Goal: Task Accomplishment & Management: Complete application form

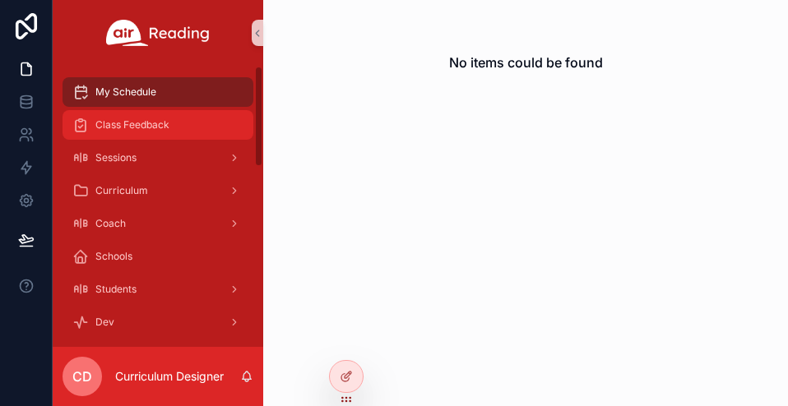
click at [166, 120] on span "Class Feedback" at bounding box center [132, 124] width 74 height 13
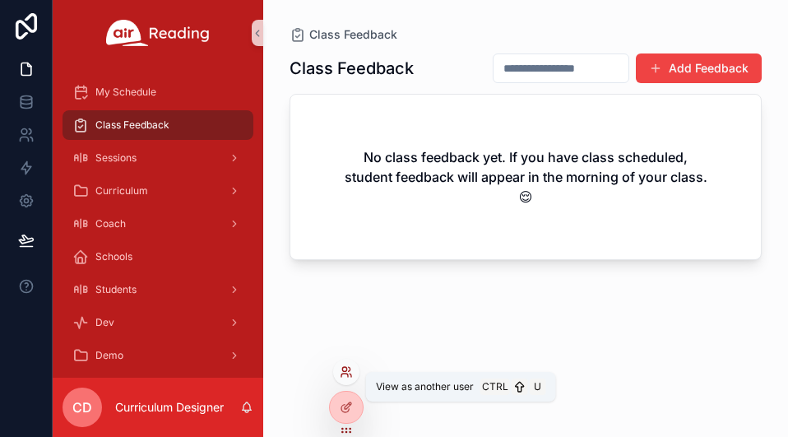
click at [340, 371] on icon at bounding box center [346, 371] width 13 height 13
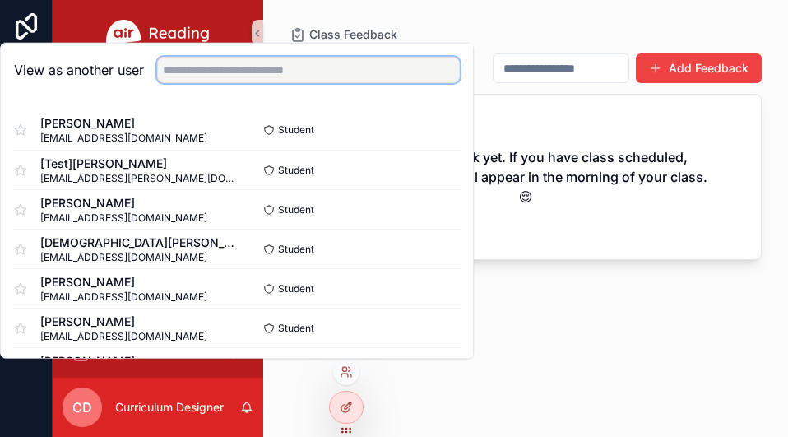
click at [250, 67] on input "text" at bounding box center [308, 70] width 303 height 26
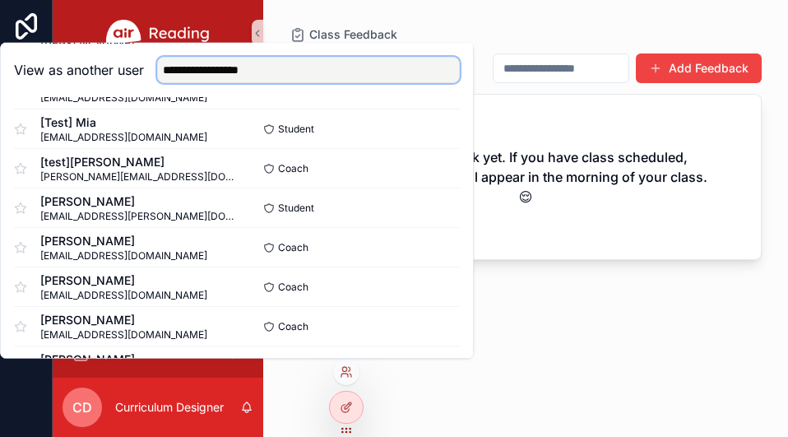
scroll to position [748, 0]
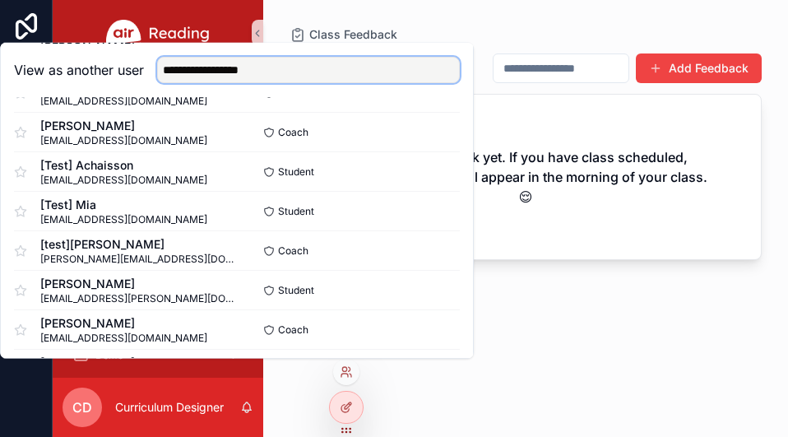
type input "**********"
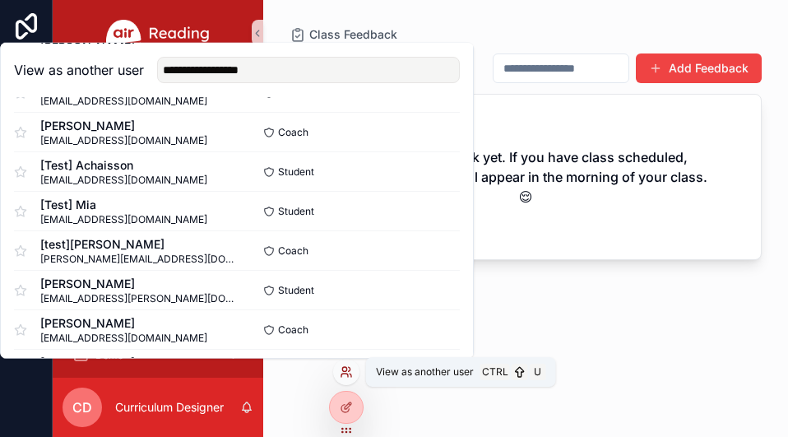
click at [351, 376] on icon at bounding box center [350, 374] width 2 height 3
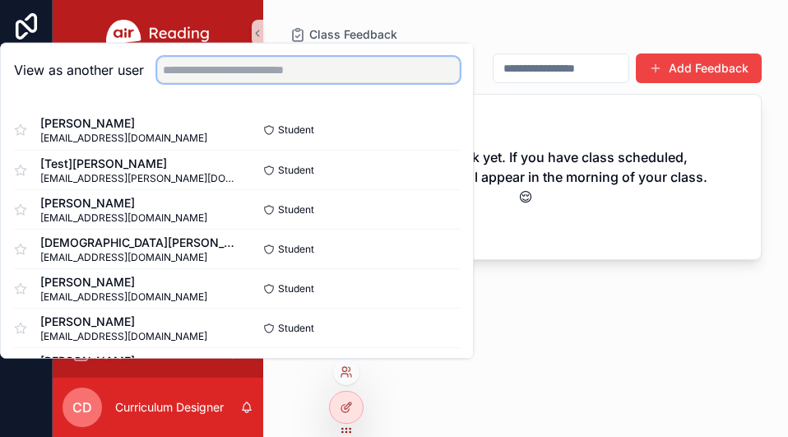
click at [227, 68] on input "text" at bounding box center [308, 70] width 303 height 26
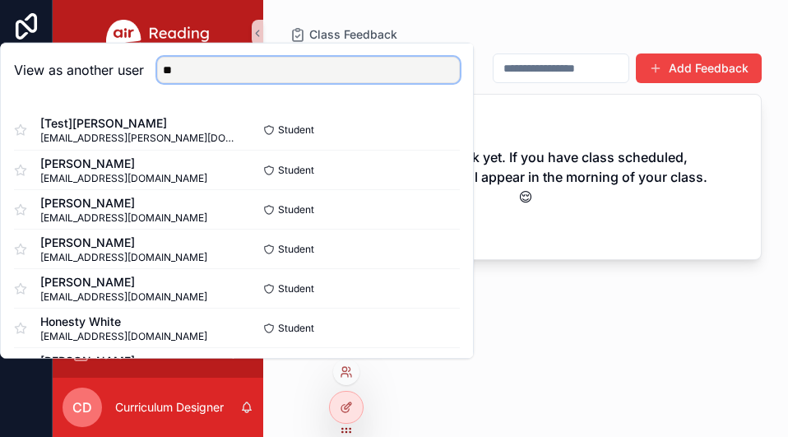
type input "*"
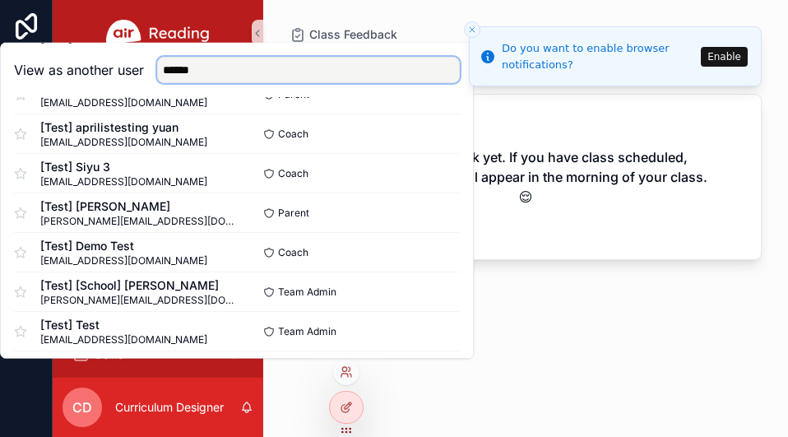
scroll to position [987, 0]
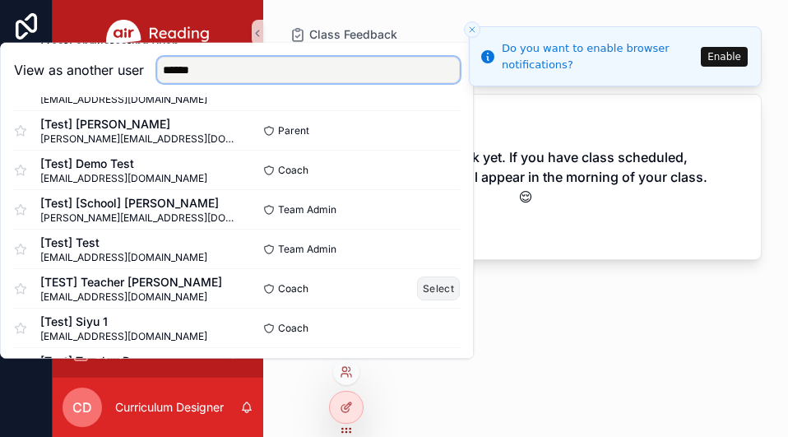
type input "******"
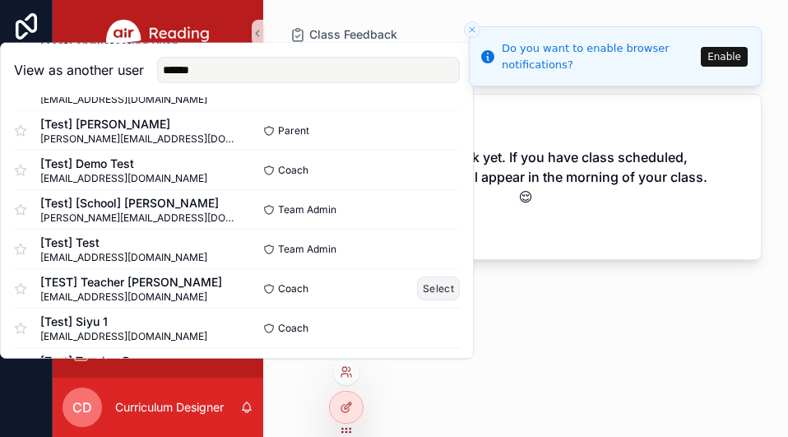
click at [417, 286] on button "Select" at bounding box center [438, 288] width 43 height 24
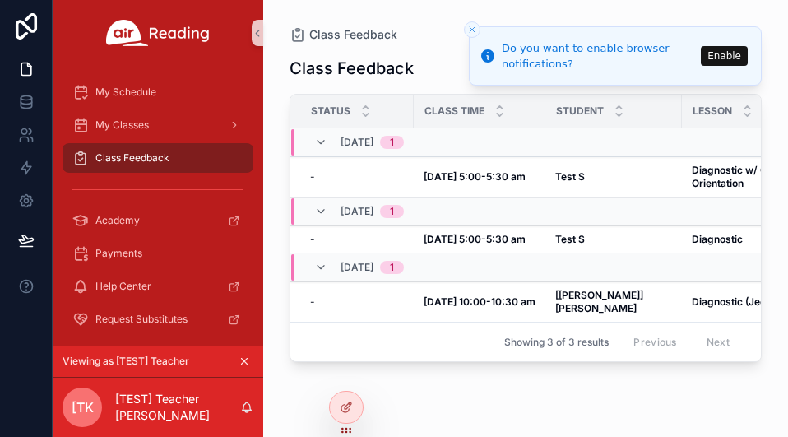
click at [474, 30] on icon "Close toast" at bounding box center [472, 30] width 10 height 10
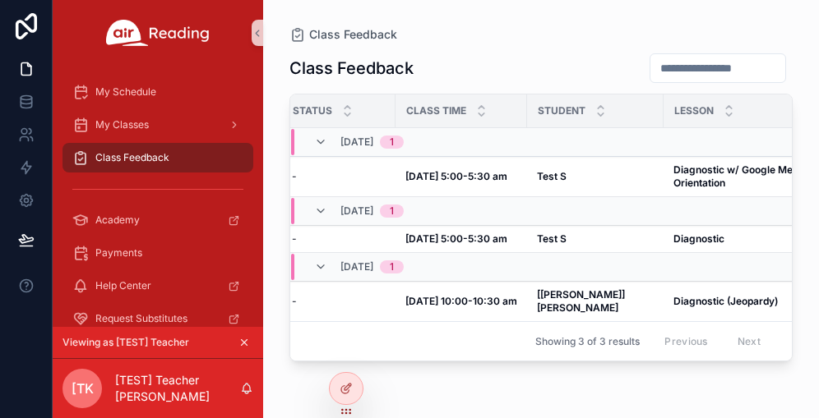
scroll to position [0, 35]
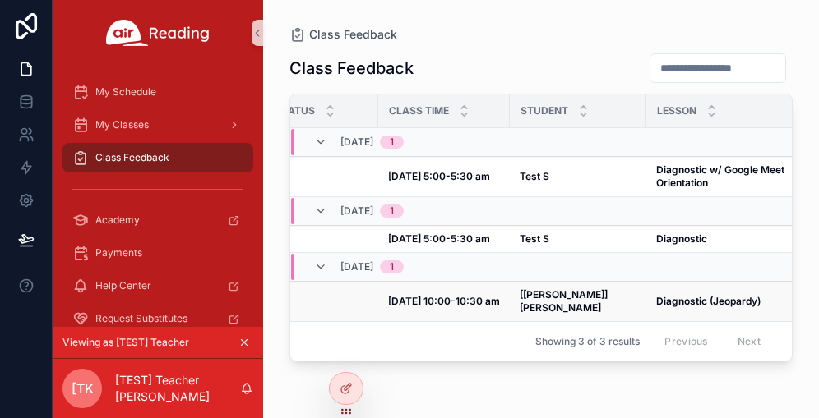
click at [487, 295] on strong "[DATE] 10:00-10:30 am" at bounding box center [444, 301] width 112 height 12
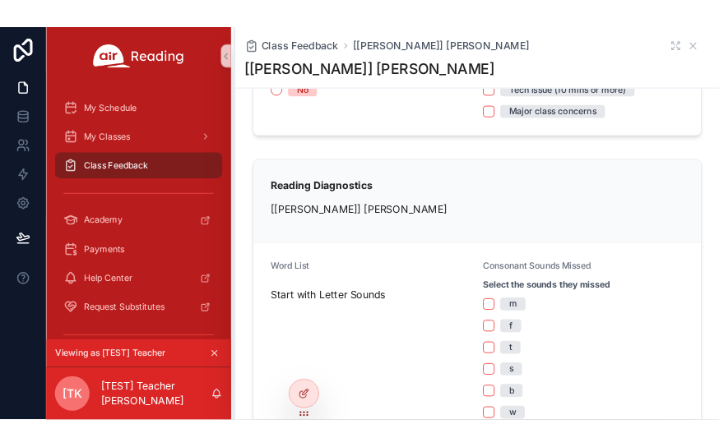
scroll to position [164, 0]
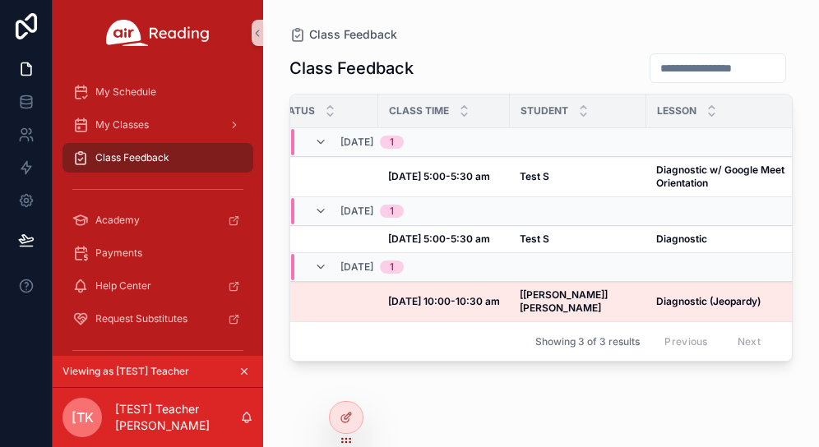
click at [441, 399] on div "Class Feedback Status Class Time Student [GEOGRAPHIC_DATA] Grade [DATE] 1 - - […" at bounding box center [540, 235] width 503 height 385
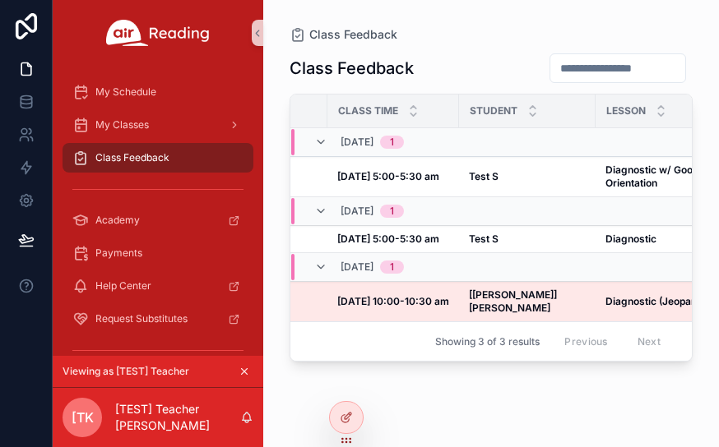
scroll to position [0, 68]
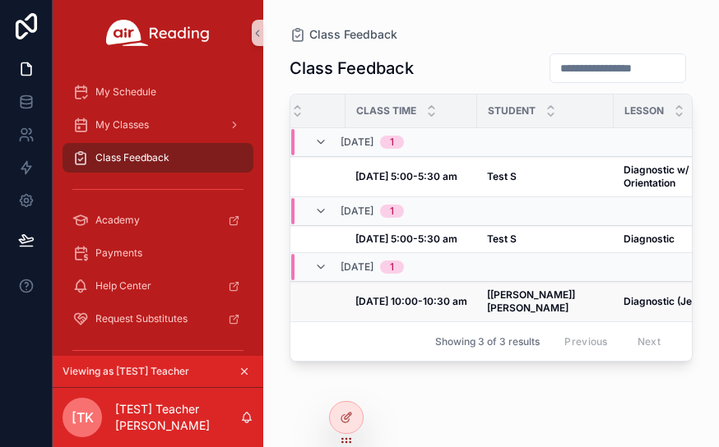
click at [386, 296] on strong "[DATE] 10:00-10:30 am" at bounding box center [411, 301] width 112 height 12
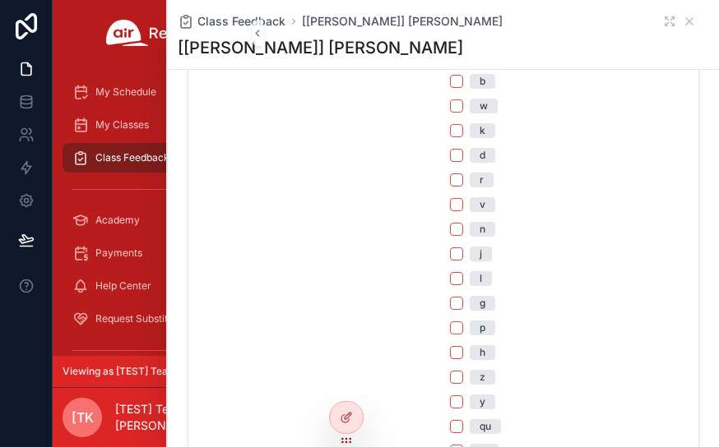
scroll to position [575, 0]
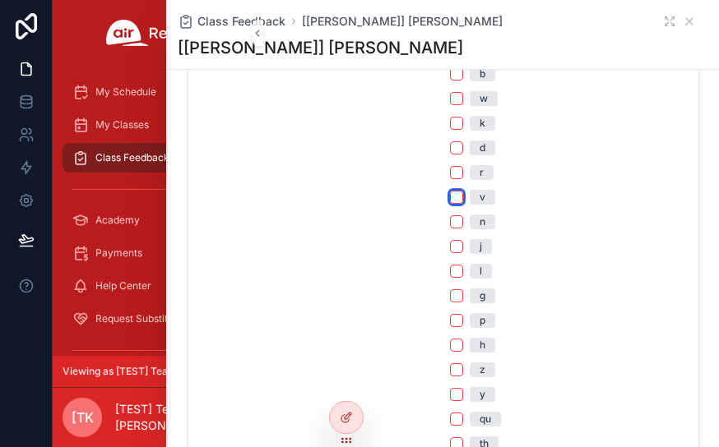
click at [455, 199] on button "v" at bounding box center [456, 197] width 13 height 13
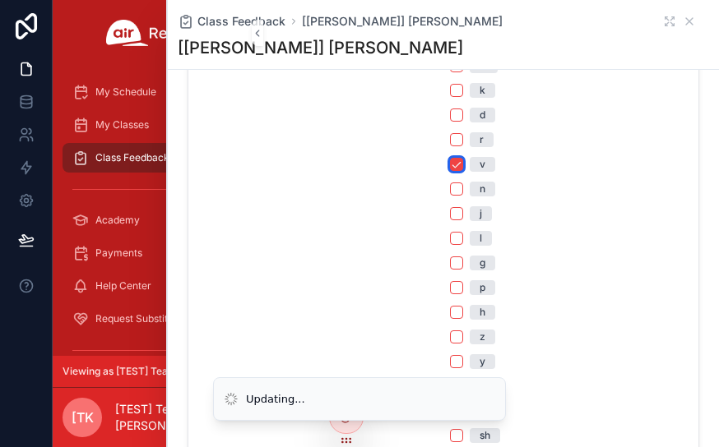
scroll to position [658, 0]
click at [450, 237] on button "p" at bounding box center [456, 238] width 13 height 13
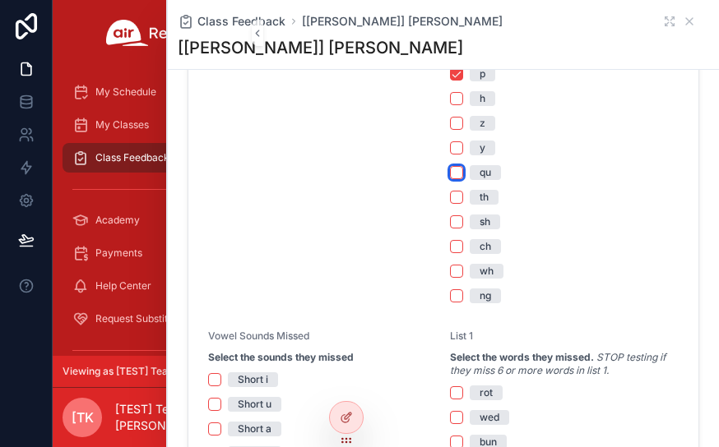
click at [450, 170] on button "qu" at bounding box center [456, 172] width 13 height 13
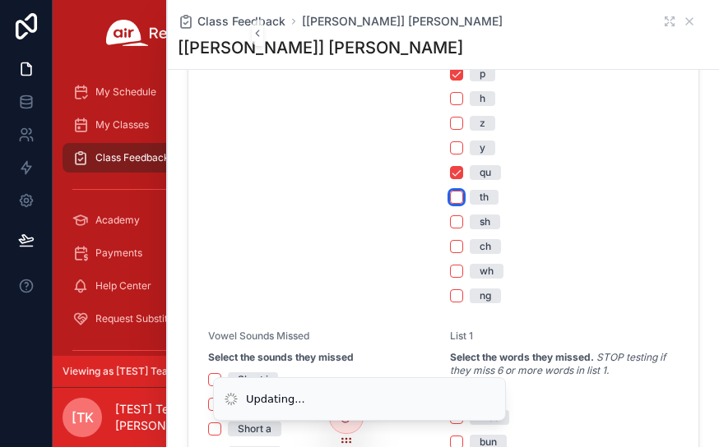
click at [450, 192] on button "th" at bounding box center [456, 197] width 13 height 13
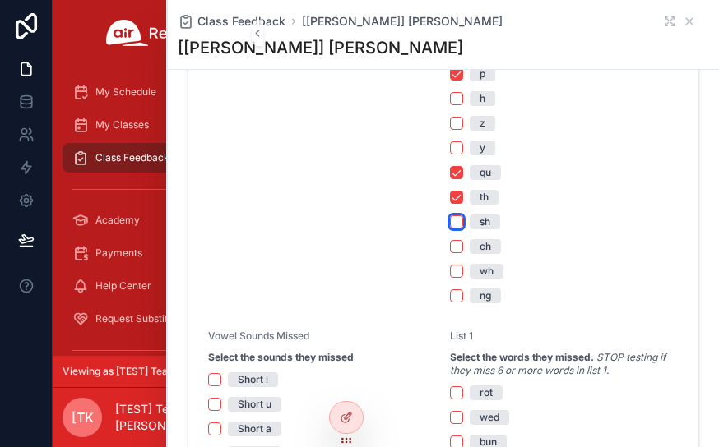
click at [451, 223] on button "sh" at bounding box center [456, 221] width 13 height 13
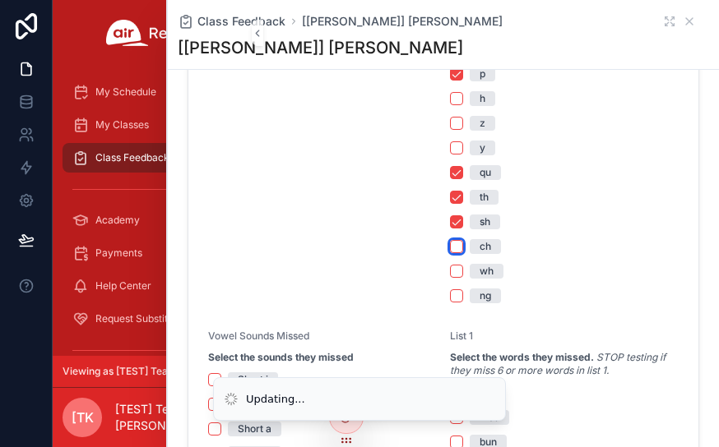
click at [450, 249] on button "ch" at bounding box center [456, 246] width 13 height 13
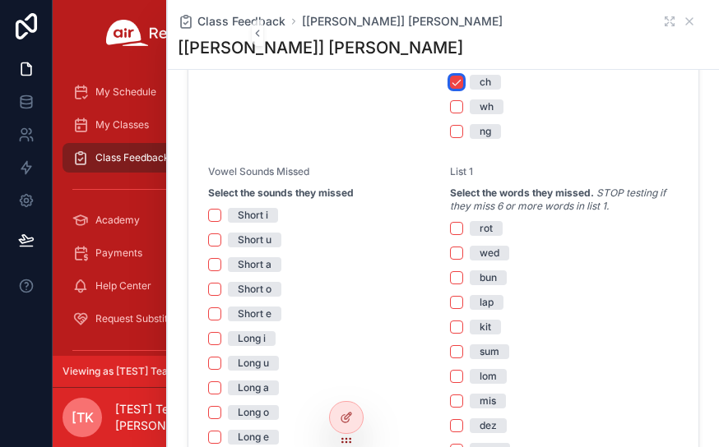
scroll to position [1069, 0]
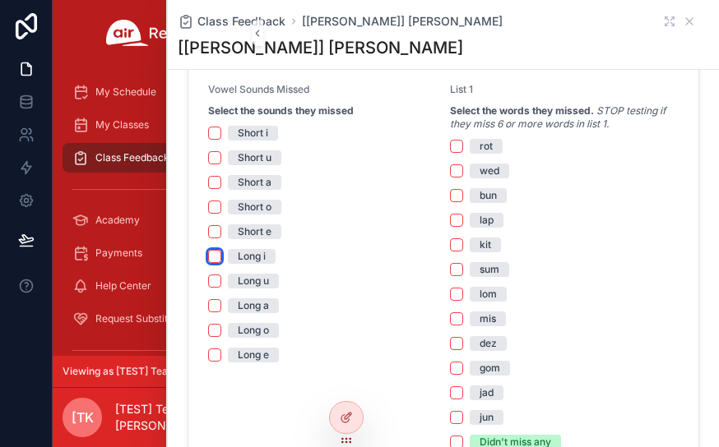
click at [217, 257] on button "Long i" at bounding box center [214, 256] width 13 height 13
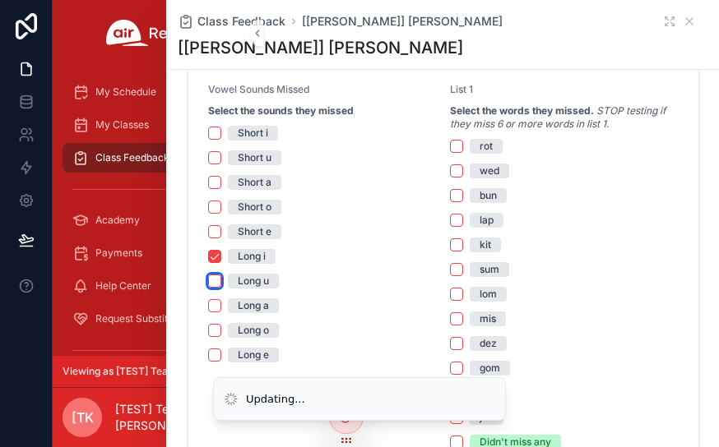
click at [211, 282] on button "Long u" at bounding box center [214, 281] width 13 height 13
click at [214, 300] on button "Long a" at bounding box center [214, 305] width 13 height 13
click at [214, 330] on button "Long o" at bounding box center [214, 330] width 13 height 13
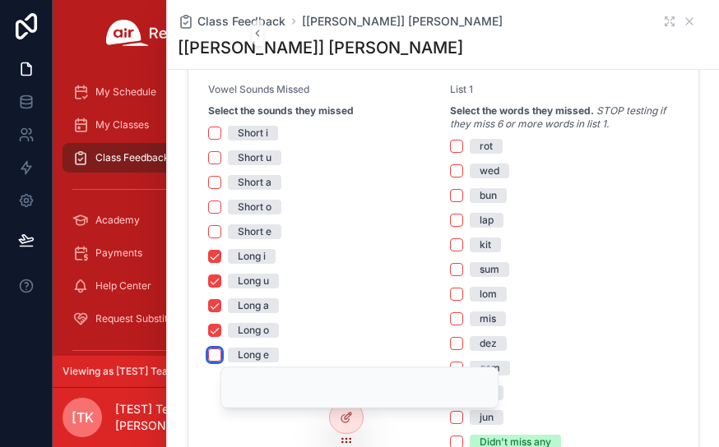
drag, startPoint x: 215, startPoint y: 348, endPoint x: 241, endPoint y: 358, distance: 27.6
click at [215, 349] on button "Long e" at bounding box center [214, 355] width 13 height 13
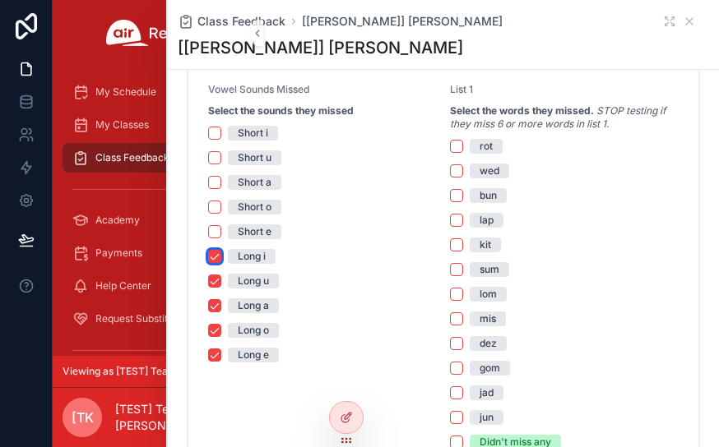
click at [212, 259] on button "Long i" at bounding box center [214, 256] width 13 height 13
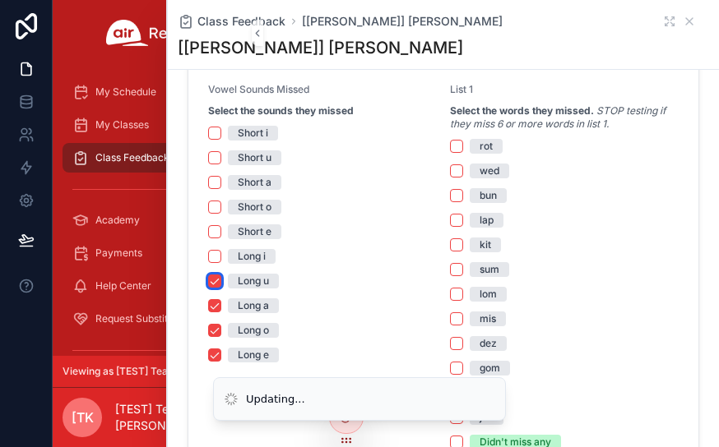
click at [212, 281] on button "Long u" at bounding box center [214, 281] width 13 height 13
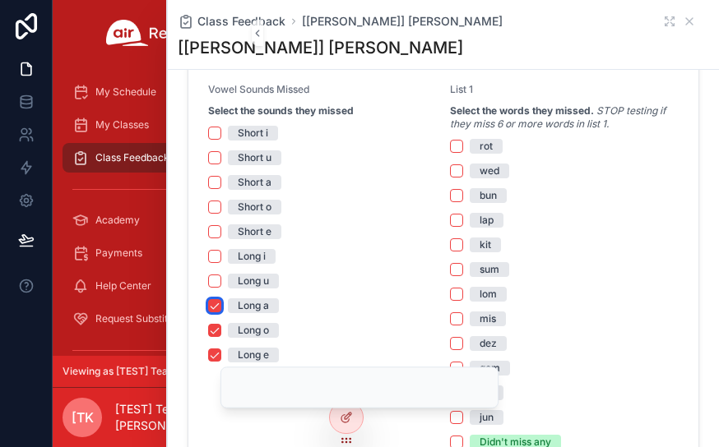
click at [213, 305] on button "Long a" at bounding box center [214, 305] width 13 height 13
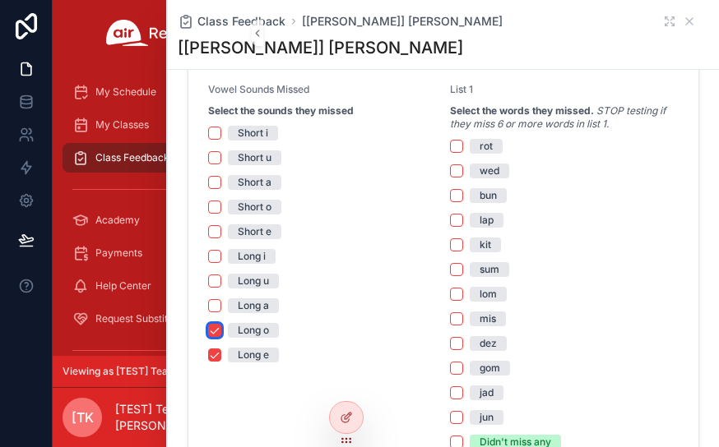
click at [209, 326] on button "Long o" at bounding box center [214, 330] width 13 height 13
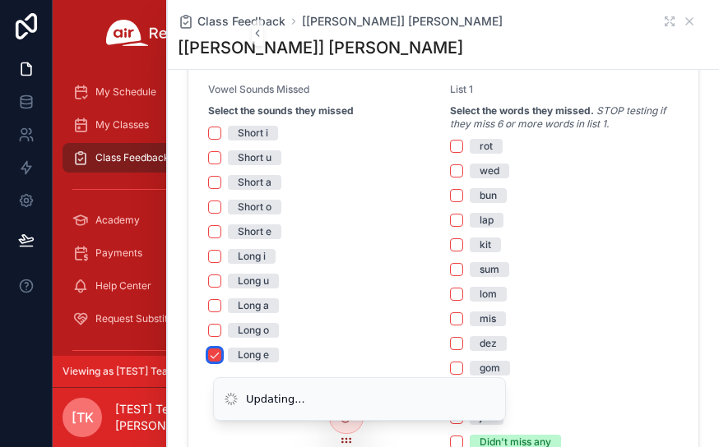
click at [214, 354] on button "Long e" at bounding box center [214, 355] width 13 height 13
click at [221, 134] on div "Short i" at bounding box center [322, 133] width 229 height 15
click at [213, 132] on button "Short i" at bounding box center [214, 133] width 13 height 13
click at [216, 160] on button "Short u" at bounding box center [214, 157] width 13 height 13
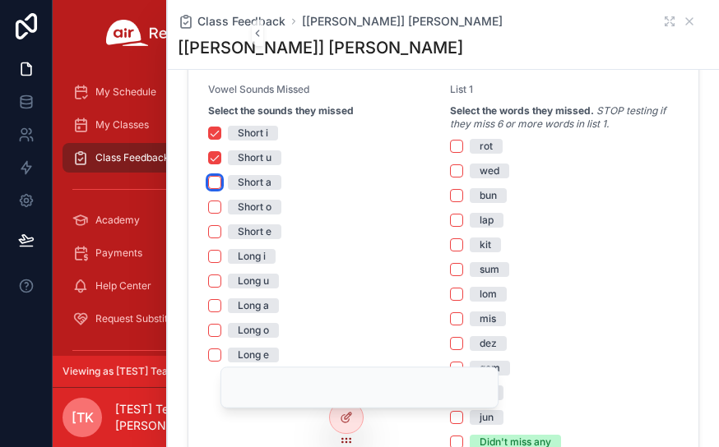
click at [217, 182] on button "Short a" at bounding box center [214, 182] width 13 height 13
click at [215, 206] on button "Short o" at bounding box center [214, 207] width 13 height 13
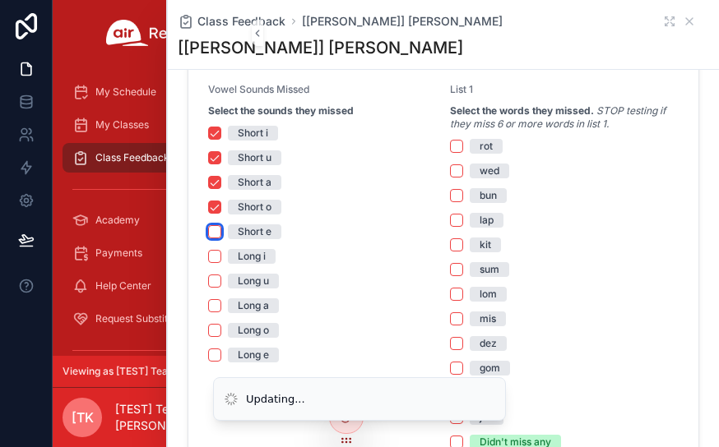
click at [214, 230] on button "Short e" at bounding box center [214, 231] width 13 height 13
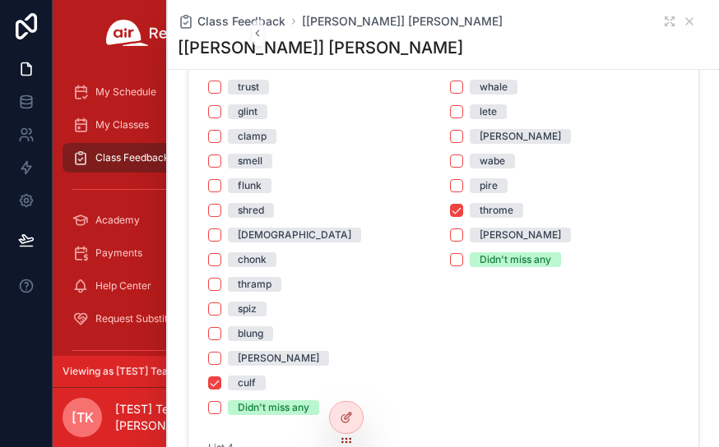
scroll to position [1809, 0]
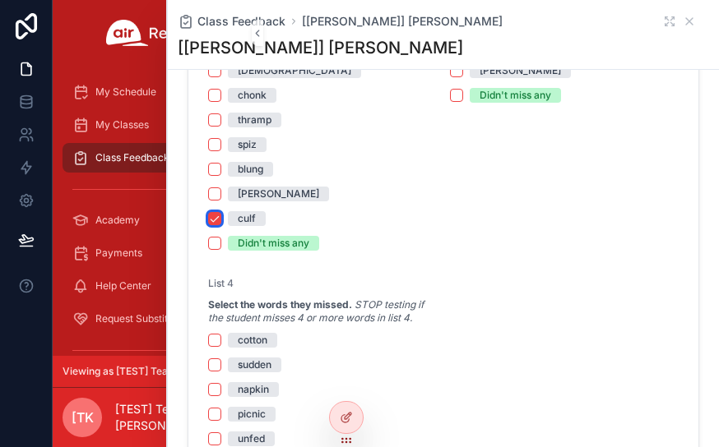
click at [210, 214] on button "culf" at bounding box center [214, 218] width 13 height 13
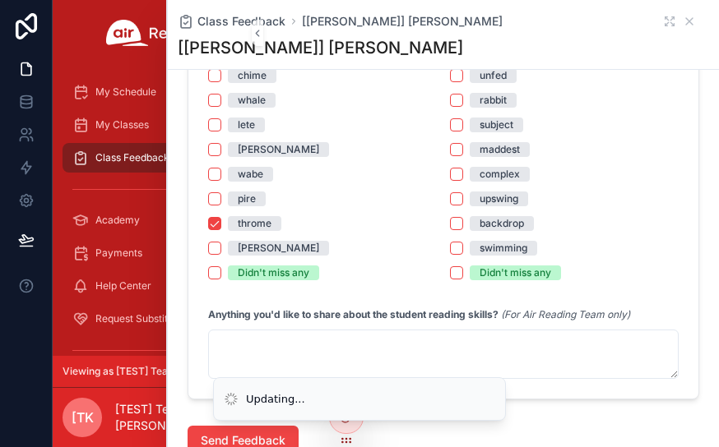
scroll to position [1631, 0]
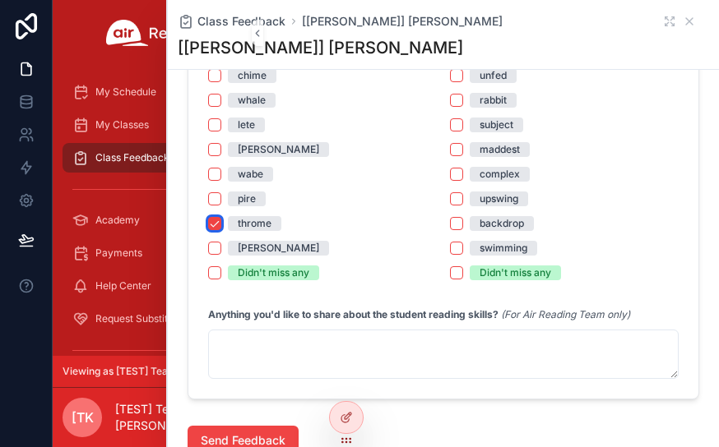
click at [213, 225] on button "throme" at bounding box center [214, 223] width 13 height 13
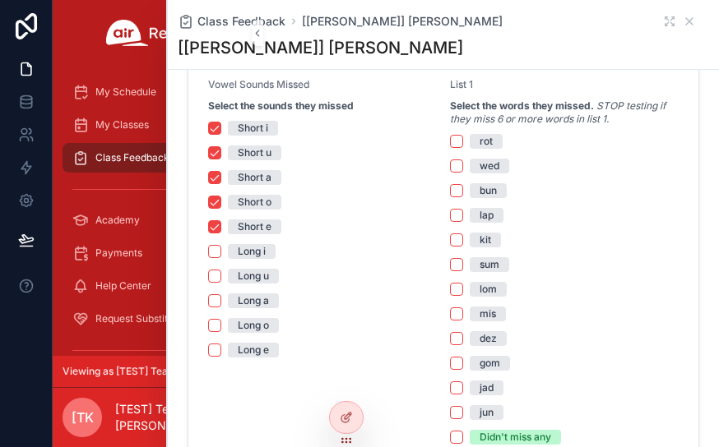
scroll to position [1156, 0]
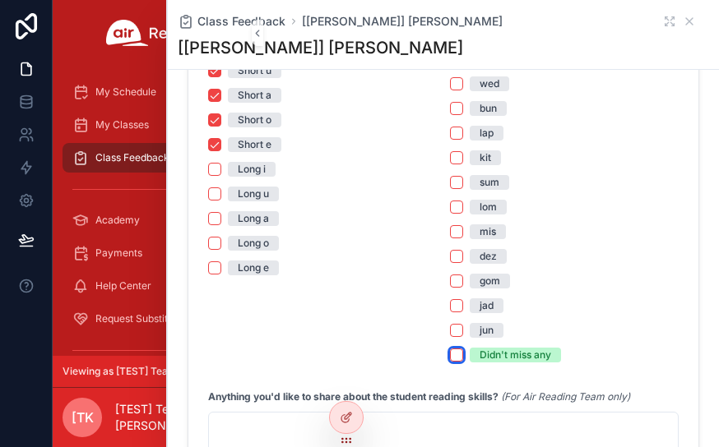
click at [452, 357] on button "Didn't miss any" at bounding box center [456, 355] width 13 height 13
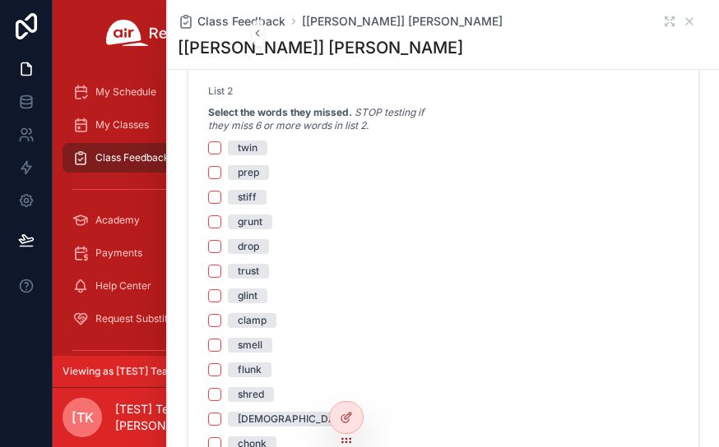
scroll to position [1485, 0]
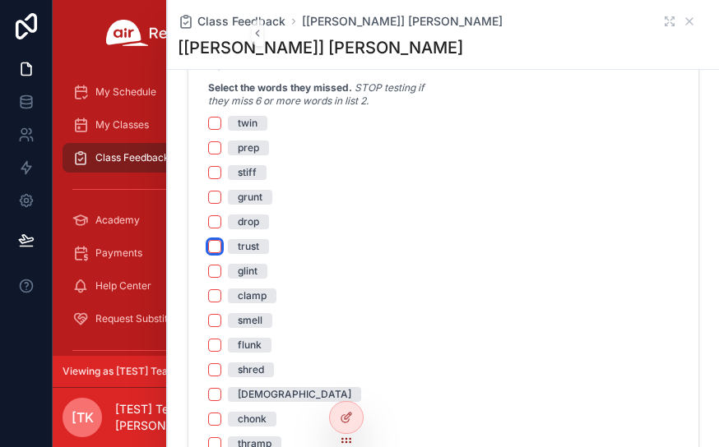
click at [211, 246] on button "trust" at bounding box center [214, 246] width 13 height 13
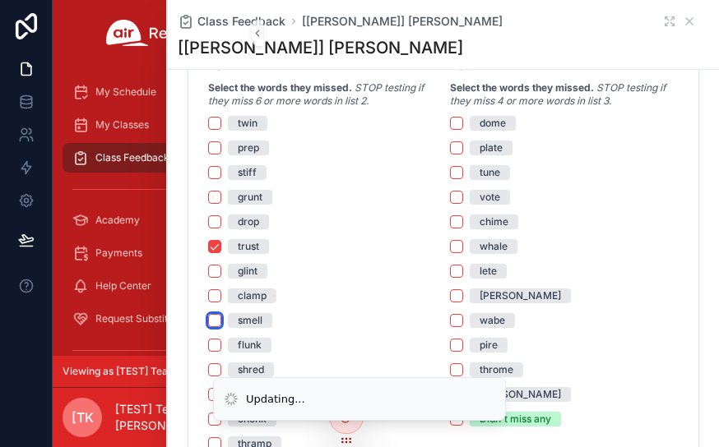
click at [210, 317] on button "smell" at bounding box center [214, 320] width 13 height 13
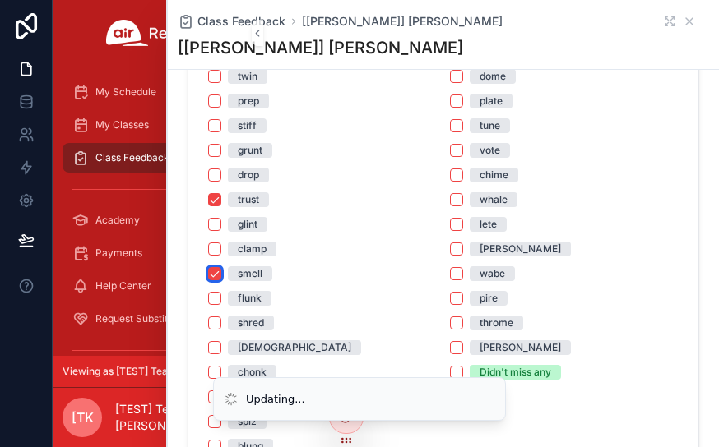
scroll to position [1567, 0]
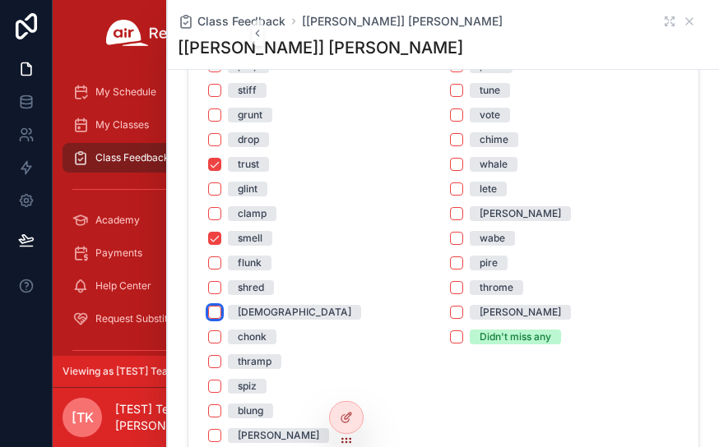
click at [210, 315] on button "[DEMOGRAPHIC_DATA]" at bounding box center [214, 312] width 13 height 13
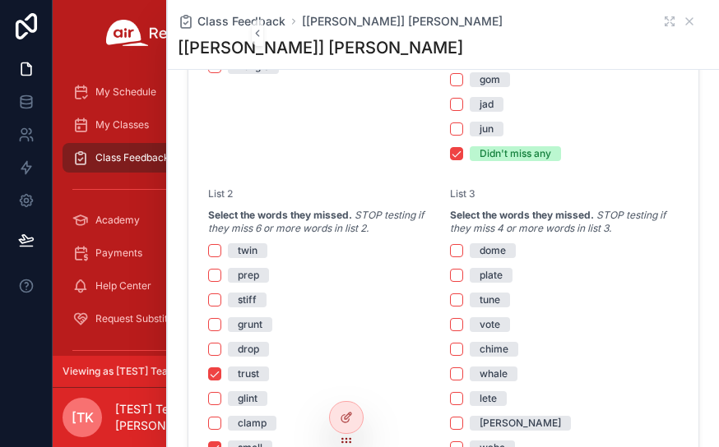
scroll to position [1320, 0]
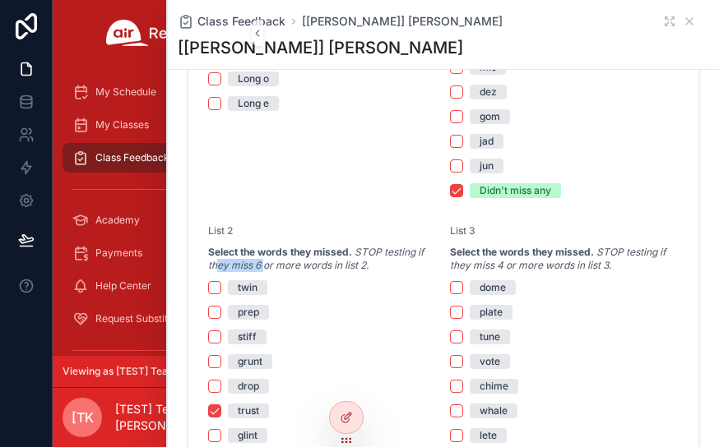
drag, startPoint x: 265, startPoint y: 261, endPoint x: 214, endPoint y: 263, distance: 51.0
click at [214, 263] on em "STOP testing if they miss 6 or more words in list 2." at bounding box center [315, 258] width 215 height 25
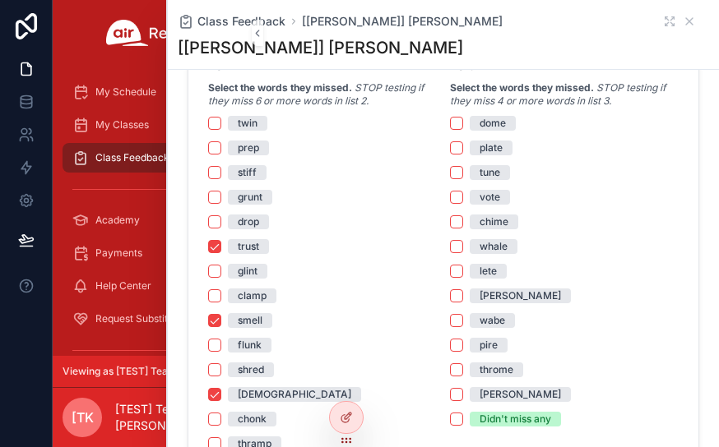
scroll to position [1403, 0]
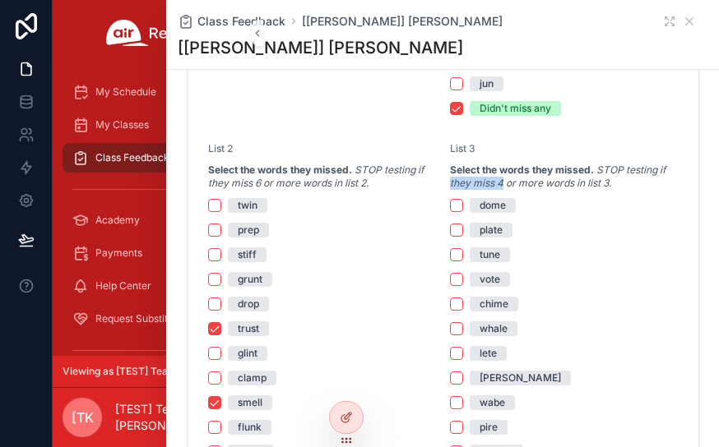
drag, startPoint x: 497, startPoint y: 185, endPoint x: 444, endPoint y: 185, distance: 53.4
click at [450, 185] on em "STOP testing if they miss 4 or more words in list 3." at bounding box center [557, 176] width 215 height 25
click at [564, 213] on div "dome plate tune vote chime whale lete [PERSON_NAME] wabe pire throme [PERSON_NA…" at bounding box center [564, 353] width 229 height 311
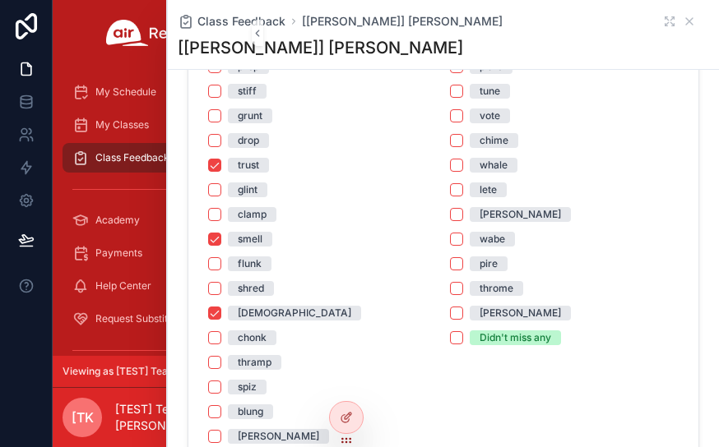
scroll to position [1567, 0]
click at [450, 139] on button "chime" at bounding box center [456, 139] width 13 height 13
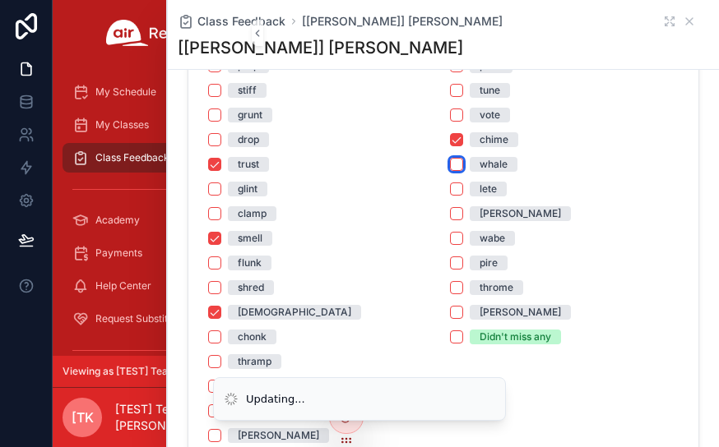
click at [450, 162] on button "whale" at bounding box center [456, 164] width 13 height 13
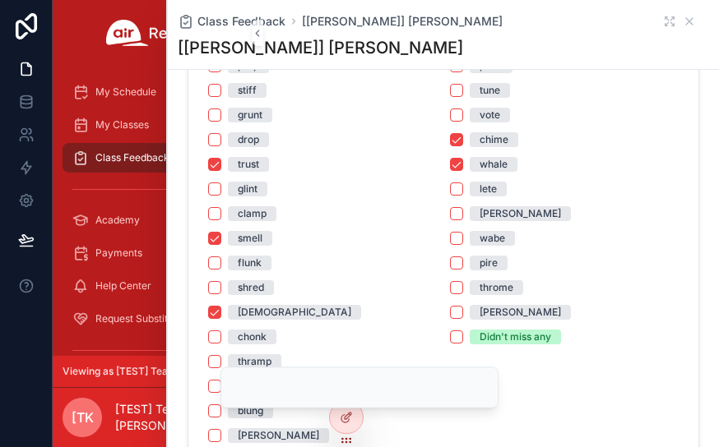
click at [450, 179] on div "dome plate tune vote chime whale lete [PERSON_NAME] wabe pire throme [PERSON_NA…" at bounding box center [564, 189] width 229 height 311
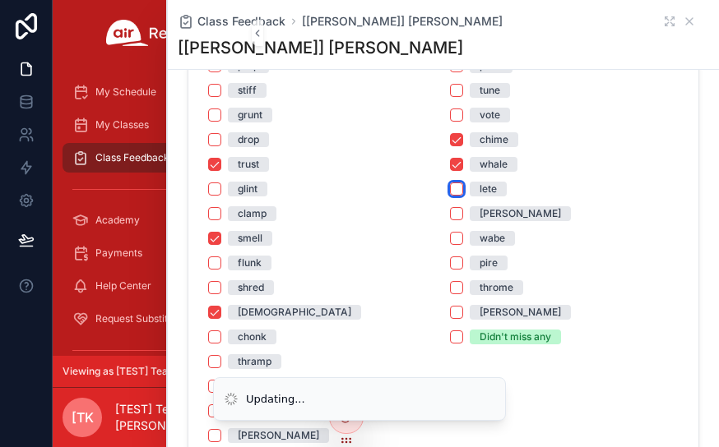
click at [452, 183] on button "lete" at bounding box center [456, 189] width 13 height 13
click at [451, 207] on button "[PERSON_NAME]" at bounding box center [456, 213] width 13 height 13
click at [455, 235] on button "wabe" at bounding box center [456, 238] width 13 height 13
click at [340, 212] on div "clamp" at bounding box center [322, 213] width 229 height 15
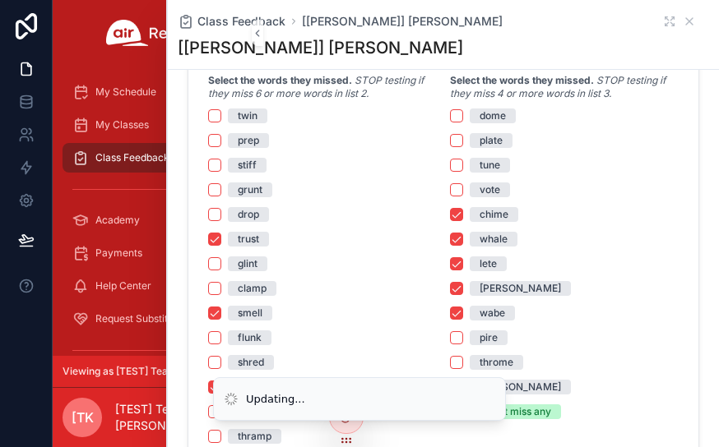
scroll to position [1485, 0]
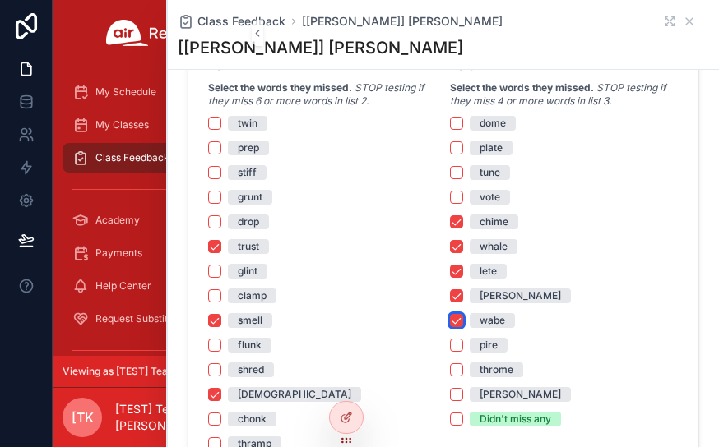
click at [450, 321] on button "wabe" at bounding box center [456, 320] width 13 height 13
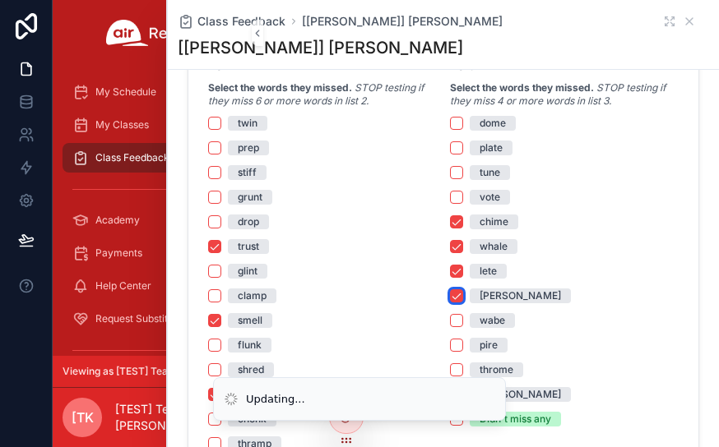
click at [451, 300] on button "[PERSON_NAME]" at bounding box center [456, 295] width 13 height 13
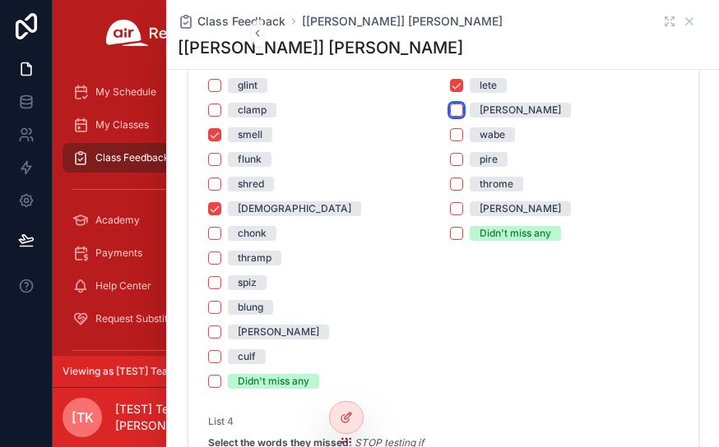
scroll to position [1649, 0]
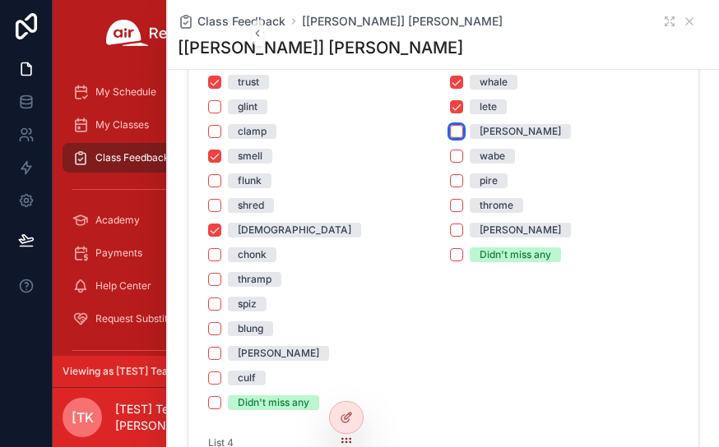
click at [451, 136] on button "[PERSON_NAME]" at bounding box center [456, 131] width 13 height 13
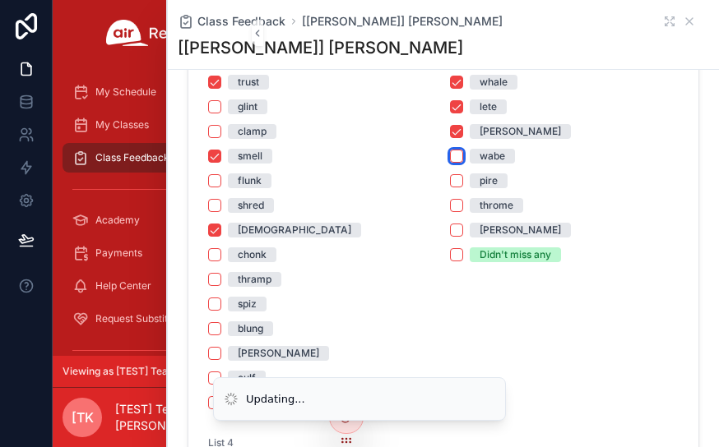
click at [451, 154] on button "wabe" at bounding box center [456, 156] width 13 height 13
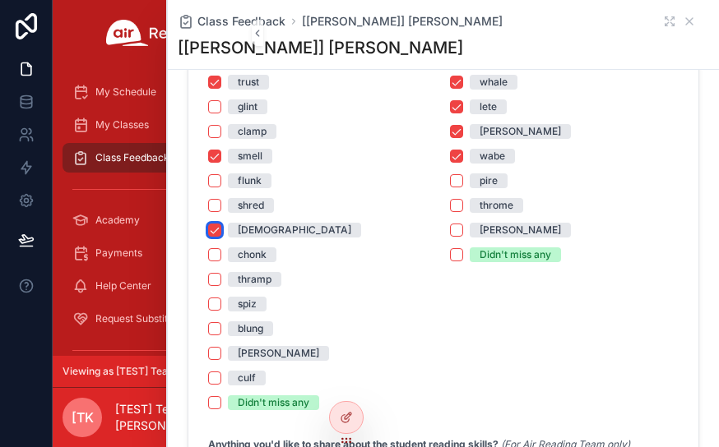
click at [218, 224] on button "[DEMOGRAPHIC_DATA]" at bounding box center [214, 230] width 13 height 13
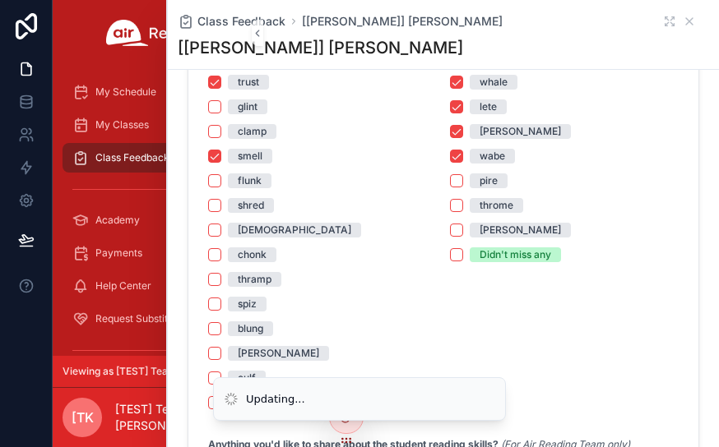
click at [221, 155] on div "smell" at bounding box center [322, 156] width 229 height 15
click at [451, 159] on button "wabe" at bounding box center [456, 156] width 13 height 13
click at [457, 124] on div "[PERSON_NAME]" at bounding box center [564, 131] width 229 height 15
click at [450, 100] on button "lete" at bounding box center [456, 106] width 13 height 13
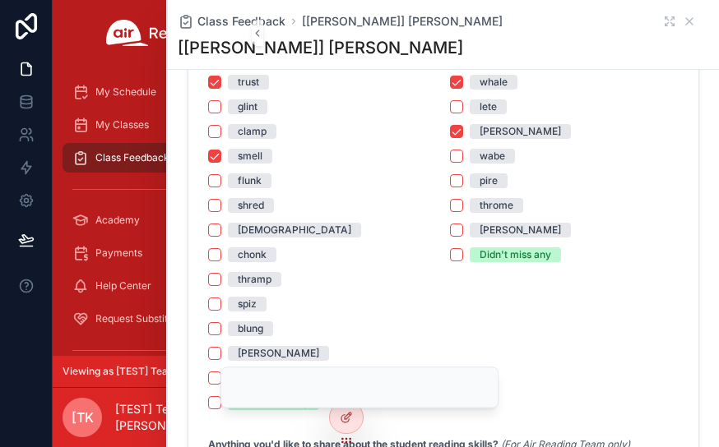
click at [450, 72] on div "dome plate tune vote chime whale lete [PERSON_NAME] wabe pire throme [PERSON_NA…" at bounding box center [564, 106] width 229 height 311
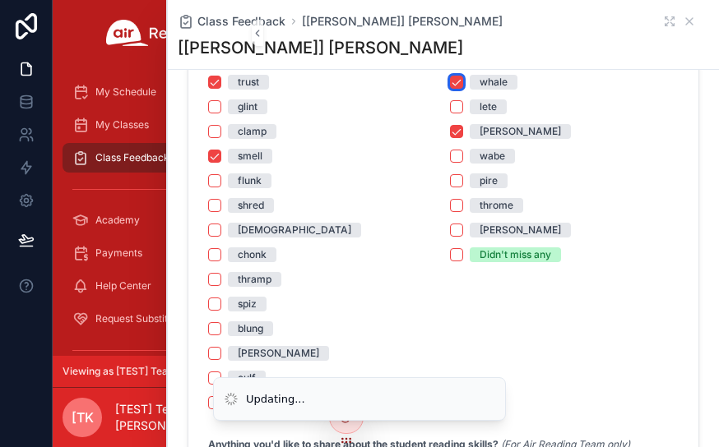
click at [451, 76] on button "whale" at bounding box center [456, 82] width 13 height 13
click at [453, 125] on button "[PERSON_NAME]" at bounding box center [456, 131] width 13 height 13
click at [211, 81] on button "trust" at bounding box center [214, 82] width 13 height 13
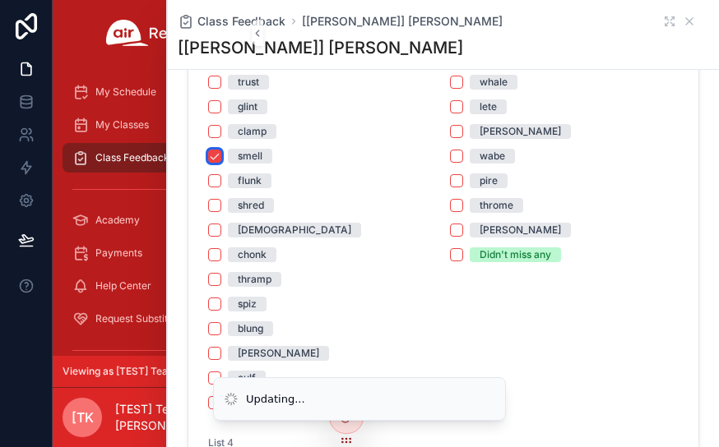
click at [215, 152] on button "smell" at bounding box center [214, 156] width 13 height 13
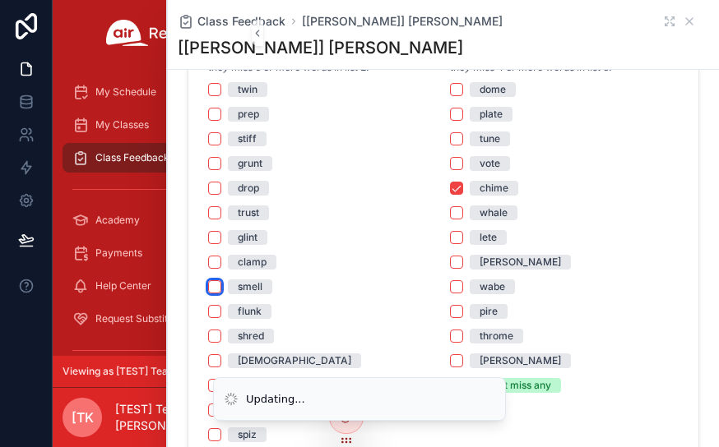
scroll to position [1403, 0]
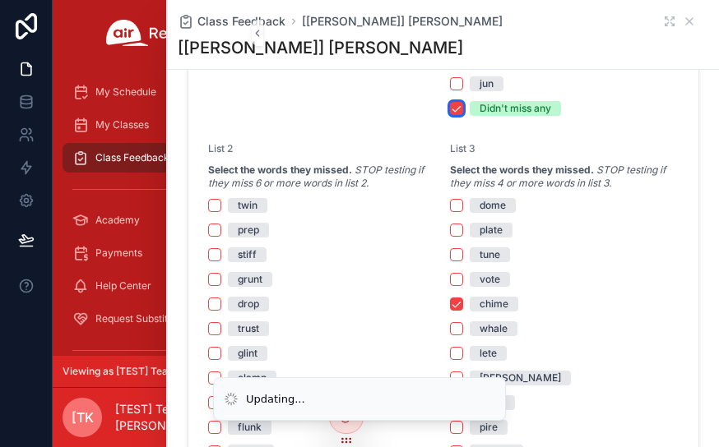
click at [453, 109] on button "Didn't miss any" at bounding box center [456, 108] width 13 height 13
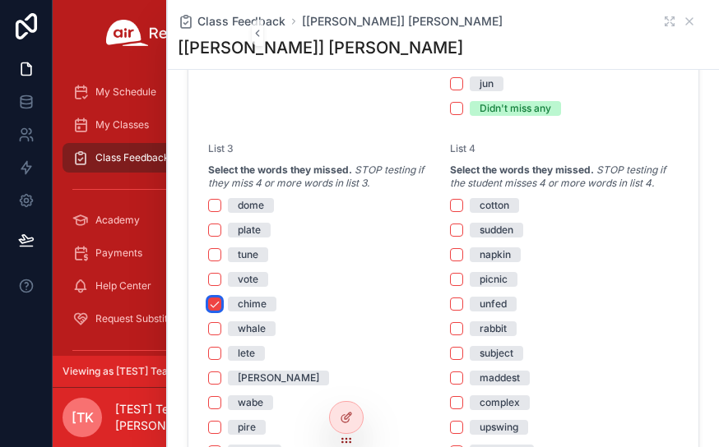
click at [215, 303] on button "chime" at bounding box center [214, 304] width 13 height 13
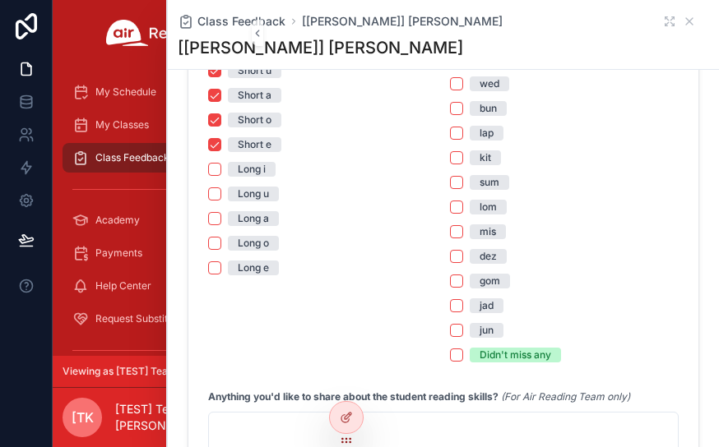
scroll to position [991, 0]
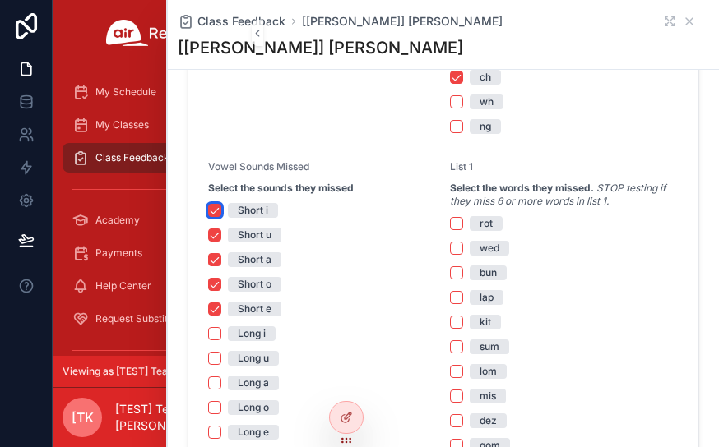
click at [209, 211] on button "Short i" at bounding box center [214, 210] width 13 height 13
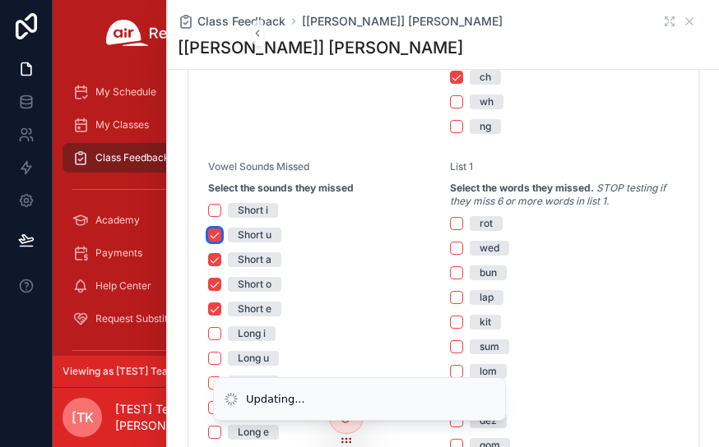
click at [213, 231] on button "Short u" at bounding box center [214, 235] width 13 height 13
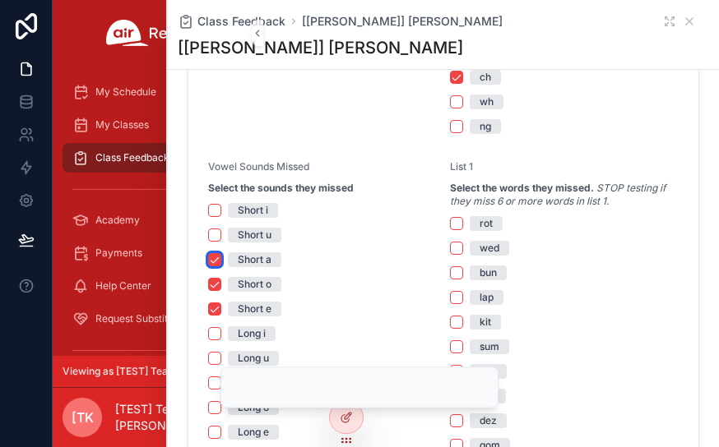
click at [219, 259] on button "Short a" at bounding box center [214, 259] width 13 height 13
drag, startPoint x: 212, startPoint y: 280, endPoint x: 219, endPoint y: 297, distance: 17.7
click at [212, 281] on button "Short o" at bounding box center [214, 284] width 13 height 13
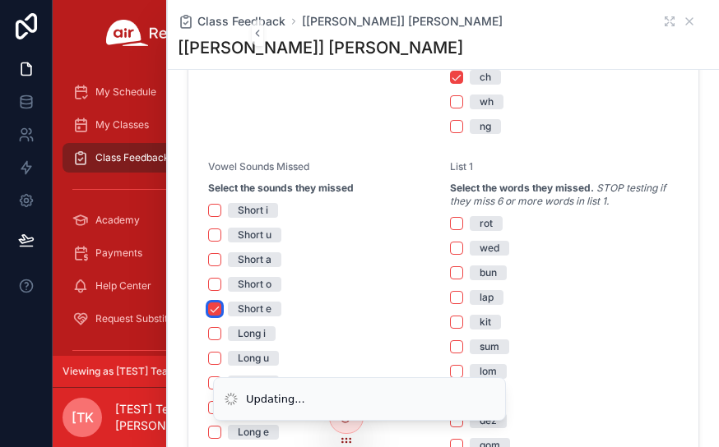
click at [214, 305] on button "Short e" at bounding box center [214, 309] width 13 height 13
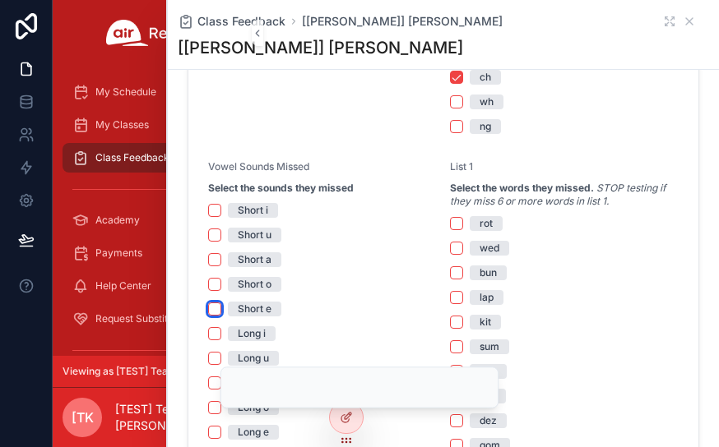
scroll to position [827, 0]
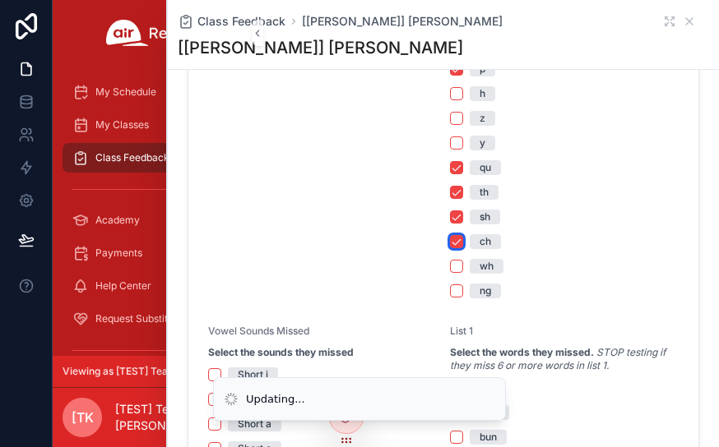
click at [451, 241] on button "ch" at bounding box center [456, 241] width 13 height 13
click at [450, 219] on button "sh" at bounding box center [456, 216] width 13 height 13
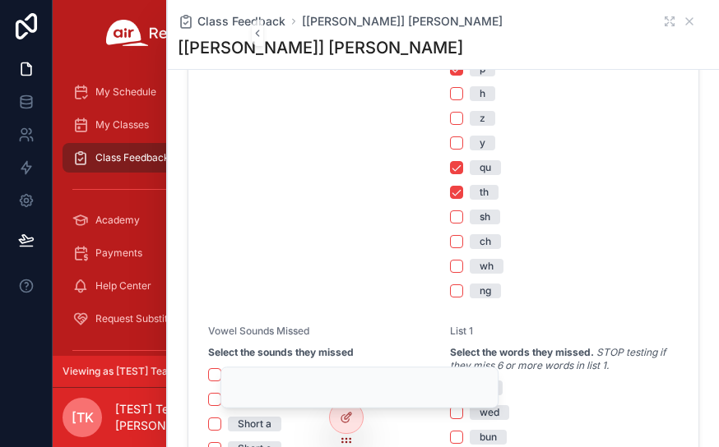
click at [450, 197] on div "th" at bounding box center [564, 192] width 229 height 15
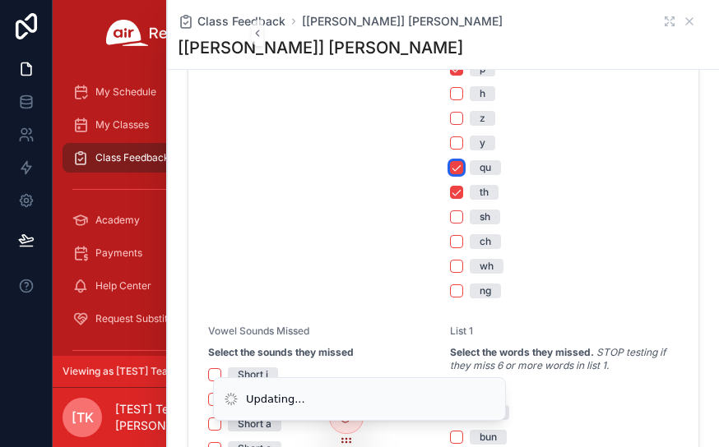
click at [450, 167] on button "qu" at bounding box center [456, 167] width 13 height 13
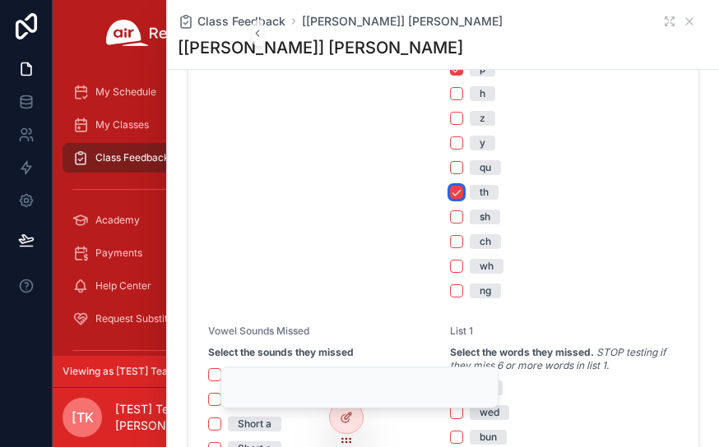
click at [450, 191] on button "th" at bounding box center [456, 192] width 13 height 13
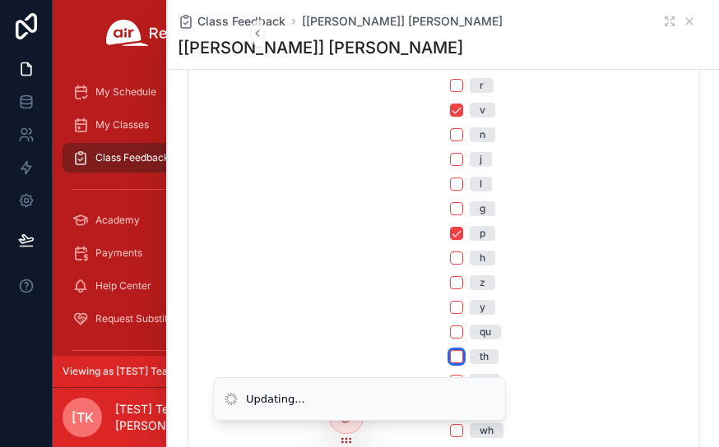
scroll to position [580, 0]
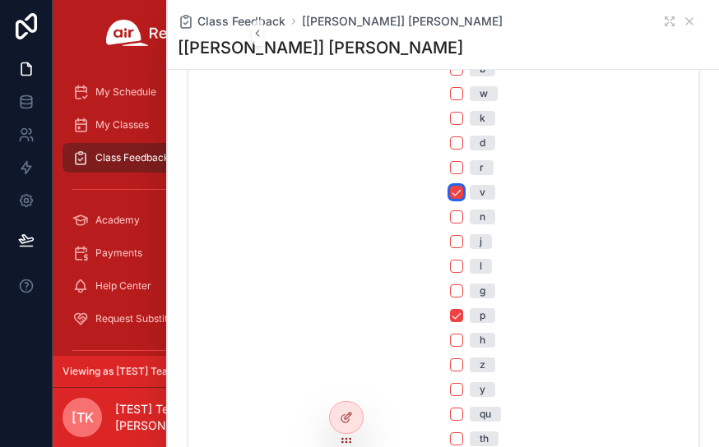
click at [450, 190] on button "v" at bounding box center [456, 192] width 13 height 13
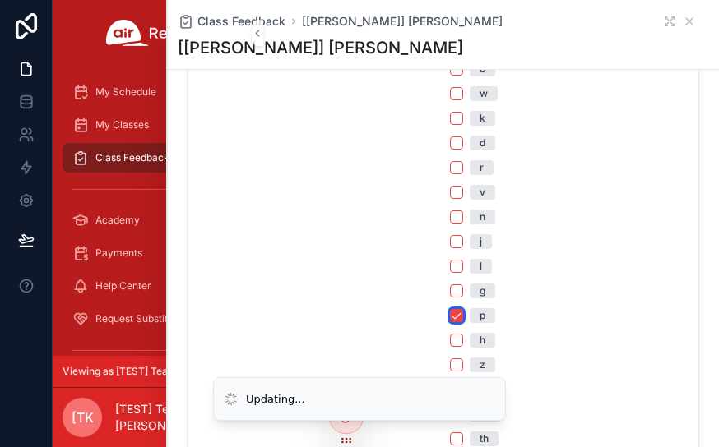
click at [450, 315] on button "p" at bounding box center [456, 315] width 13 height 13
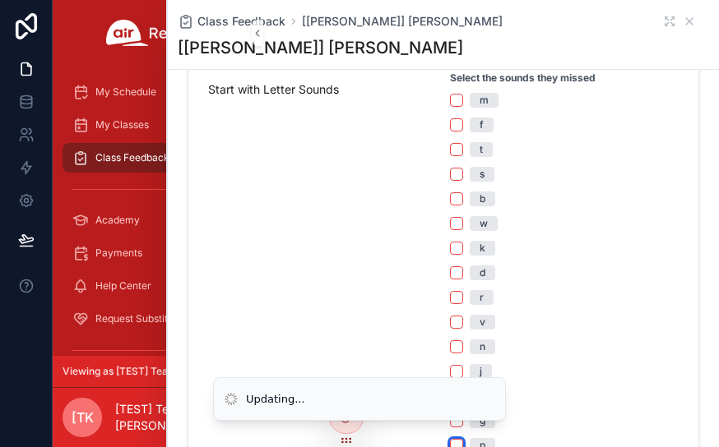
scroll to position [334, 0]
